Goal: Check status: Check status

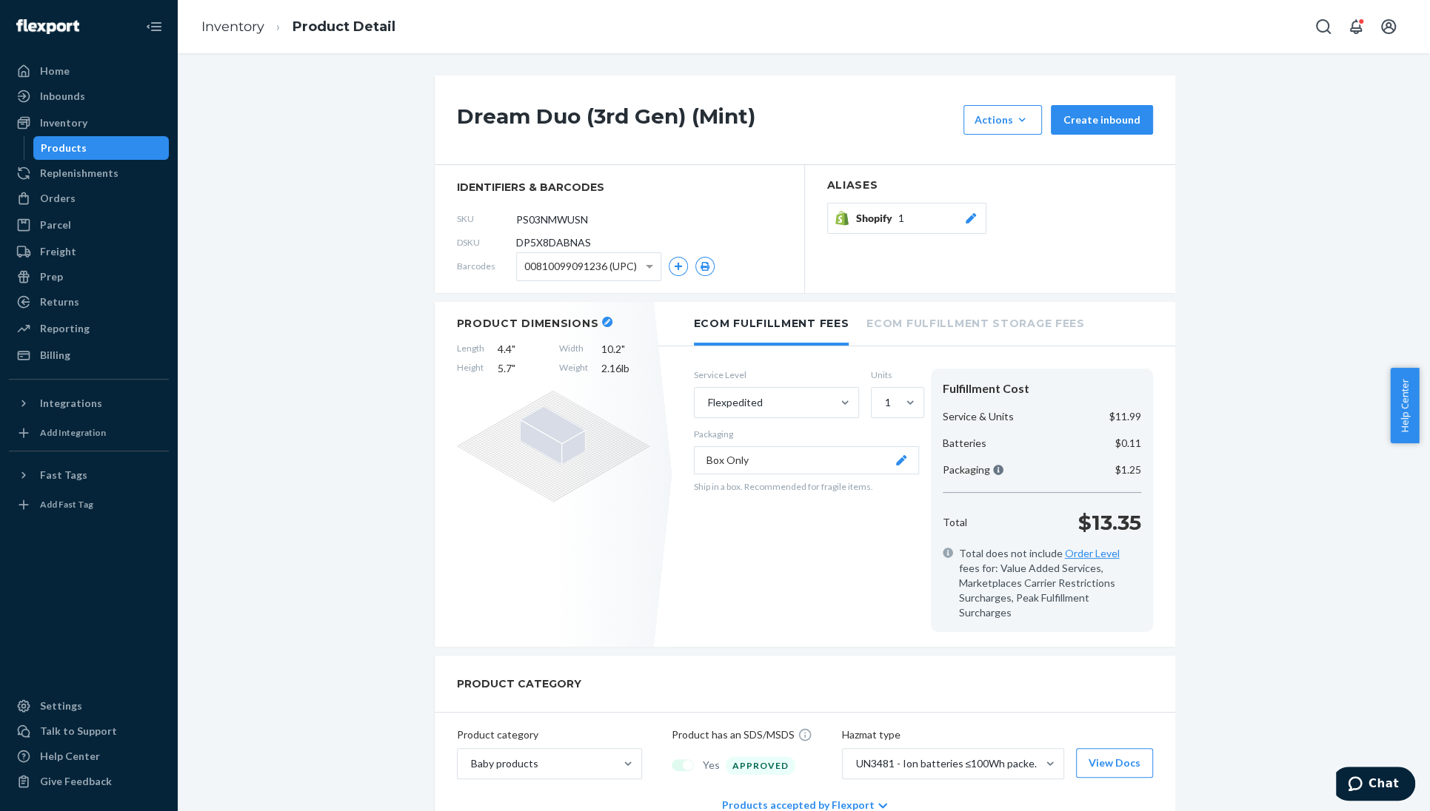
click at [84, 147] on div "Products" at bounding box center [101, 148] width 133 height 21
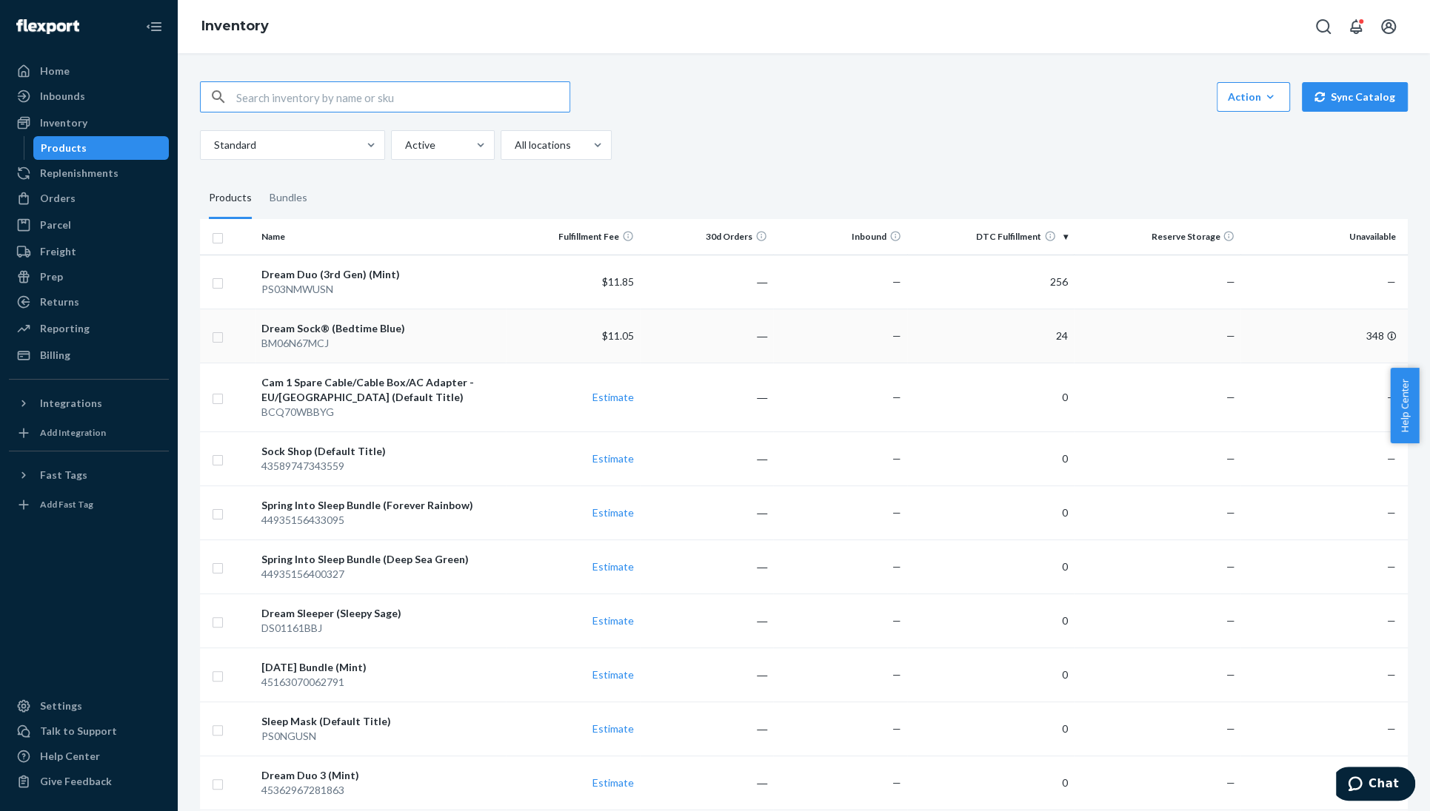
click at [409, 326] on div "Dream Sock® (Bedtime Blue)" at bounding box center [380, 328] width 238 height 15
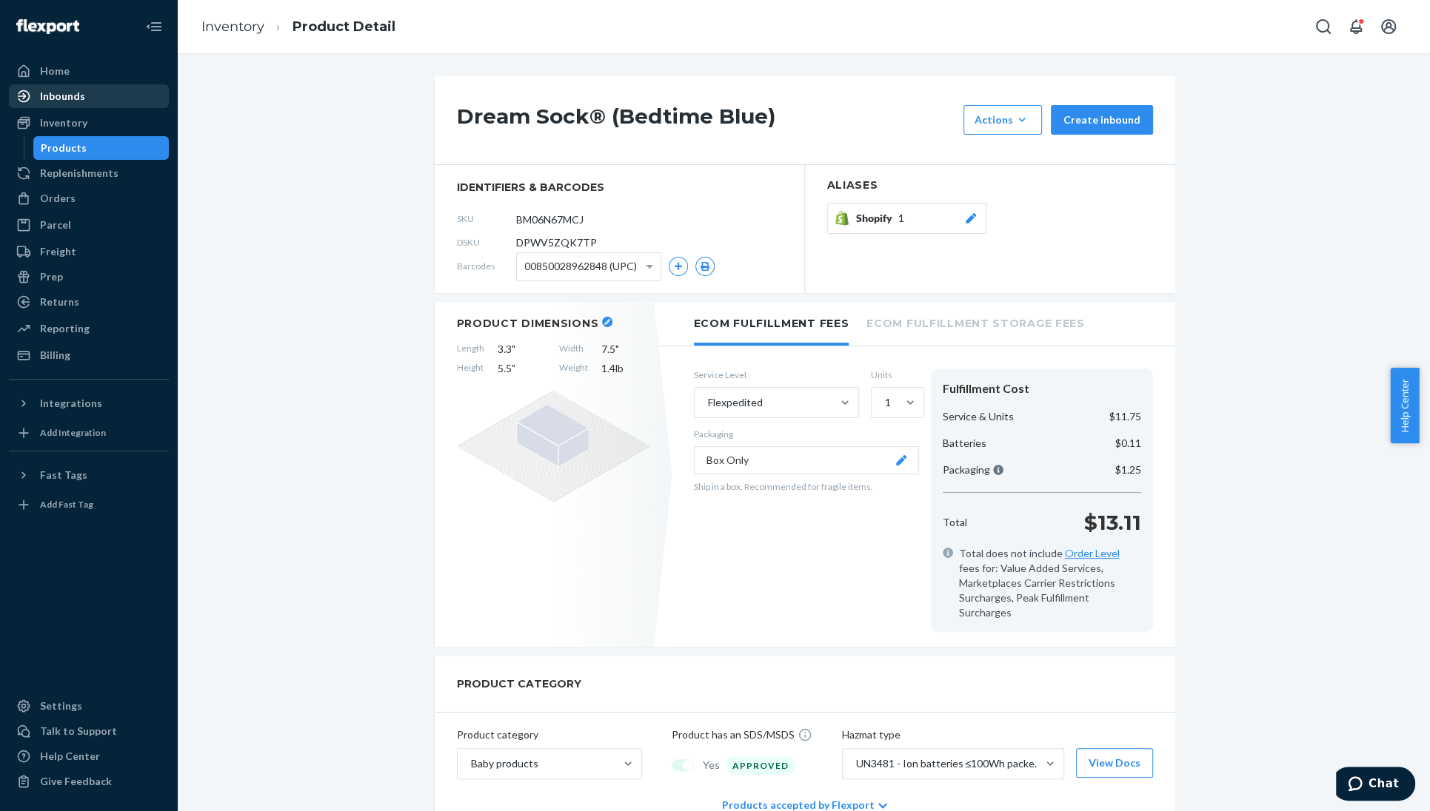
click at [74, 101] on div "Inbounds" at bounding box center [62, 96] width 45 height 15
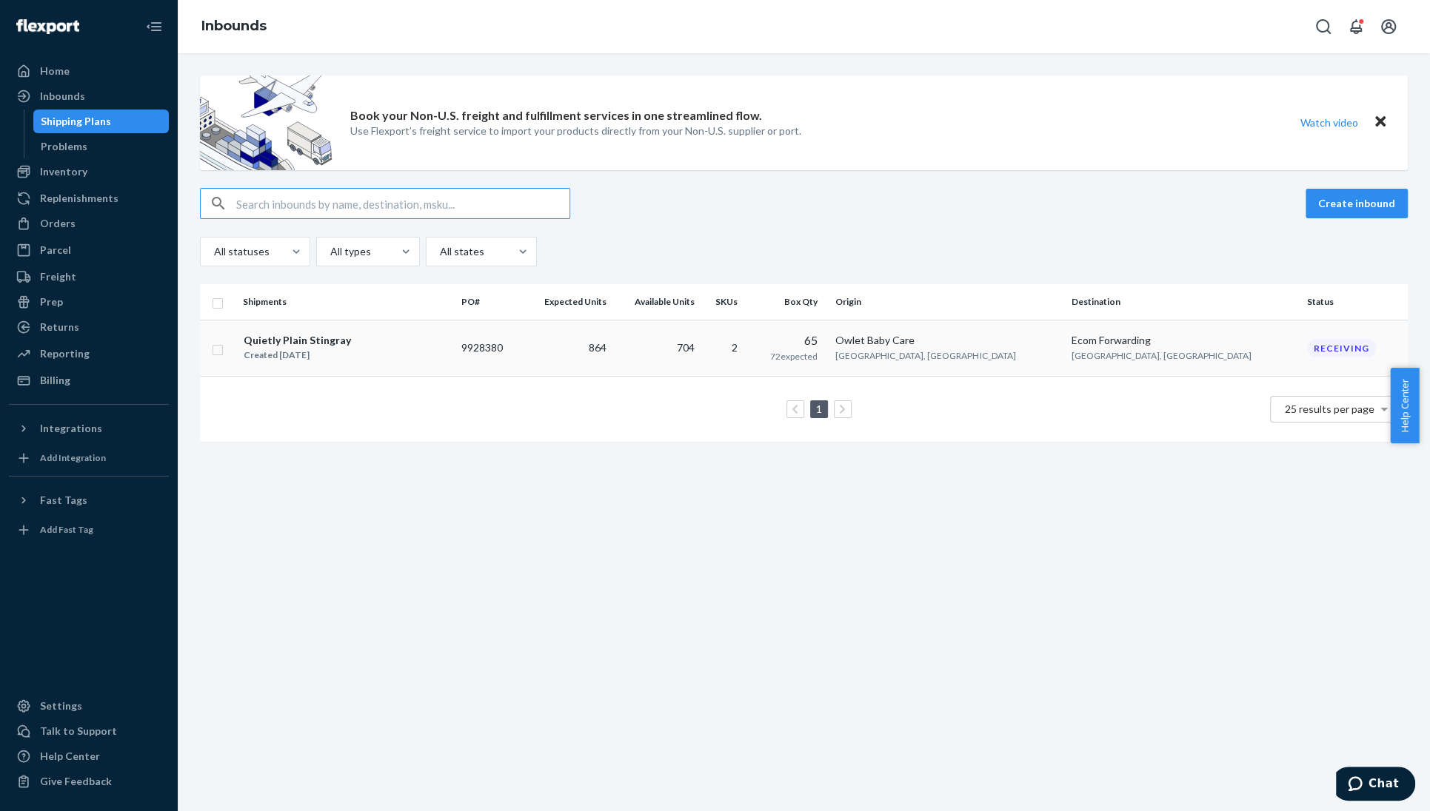
click at [521, 344] on td "9928380" at bounding box center [488, 348] width 66 height 57
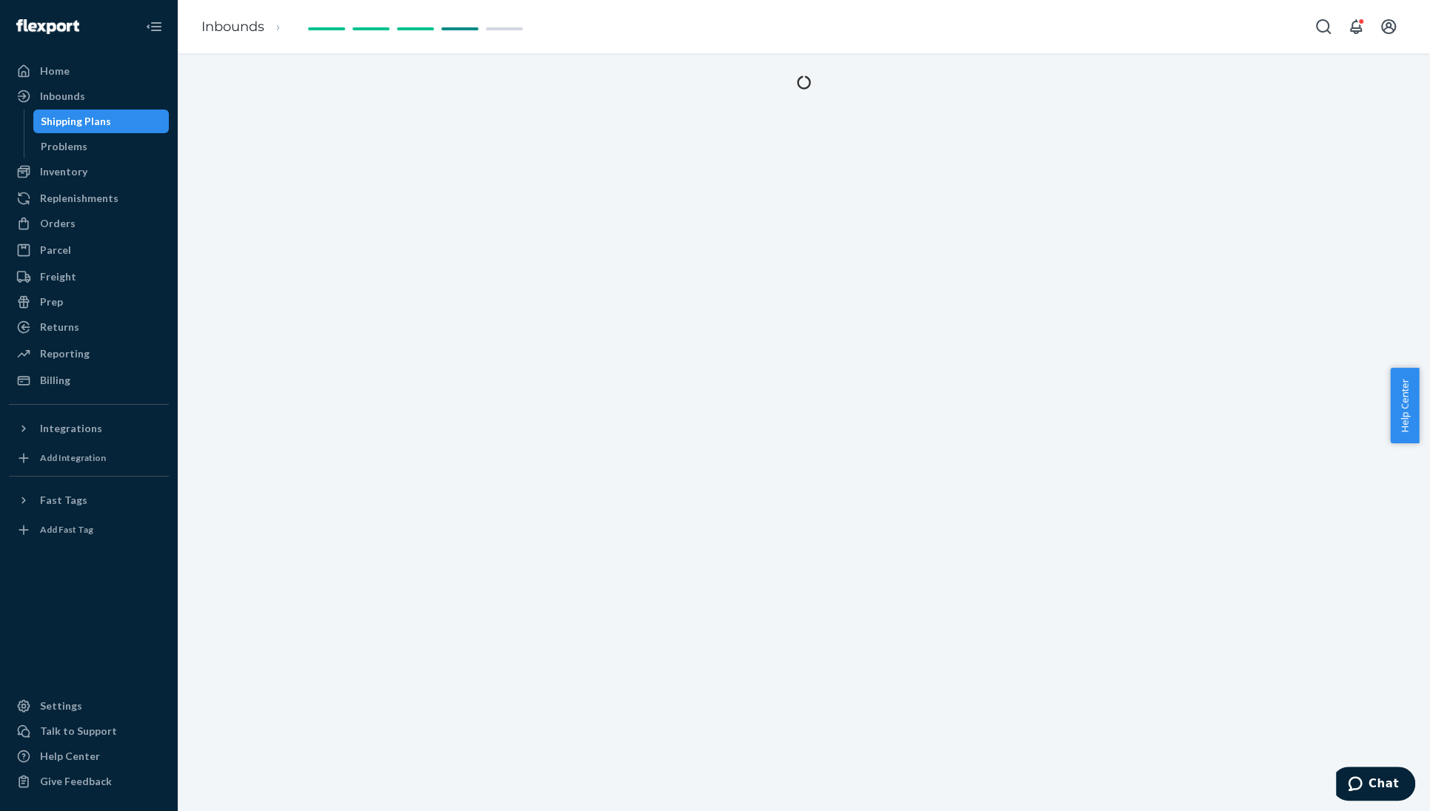
click at [576, 282] on div at bounding box center [804, 432] width 1252 height 758
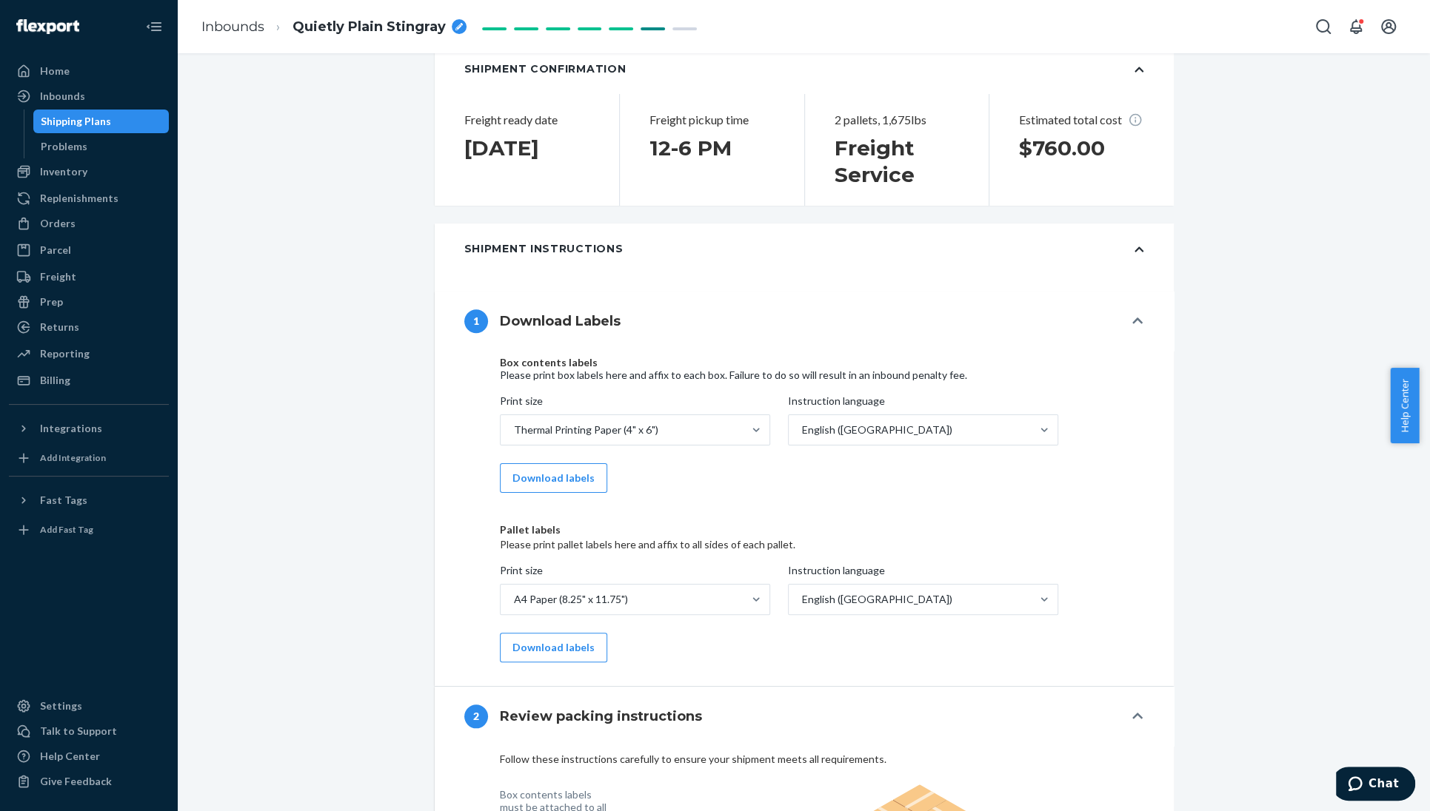
scroll to position [1185, 0]
